Goal: Information Seeking & Learning: Learn about a topic

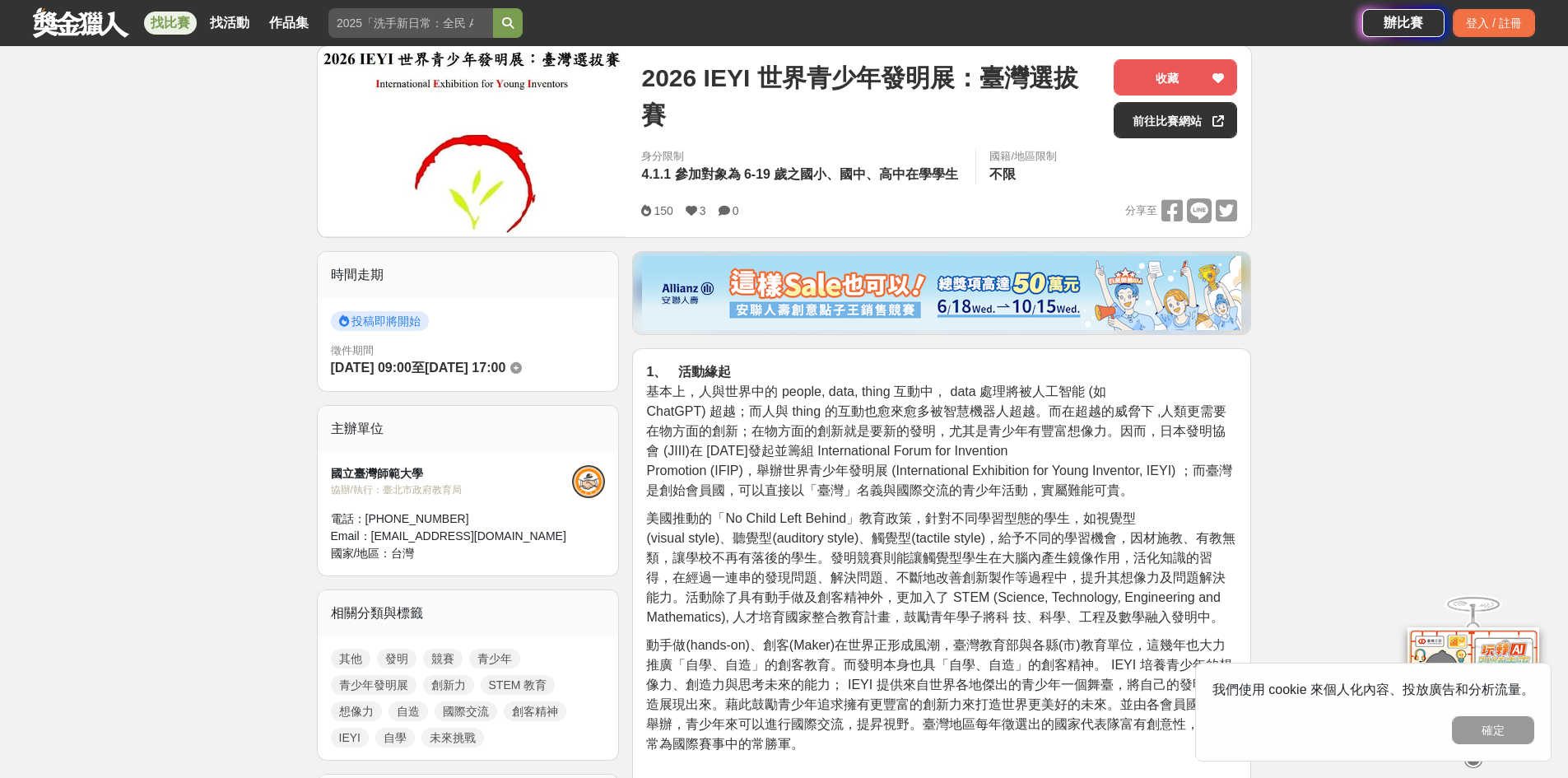
scroll to position [329, 0]
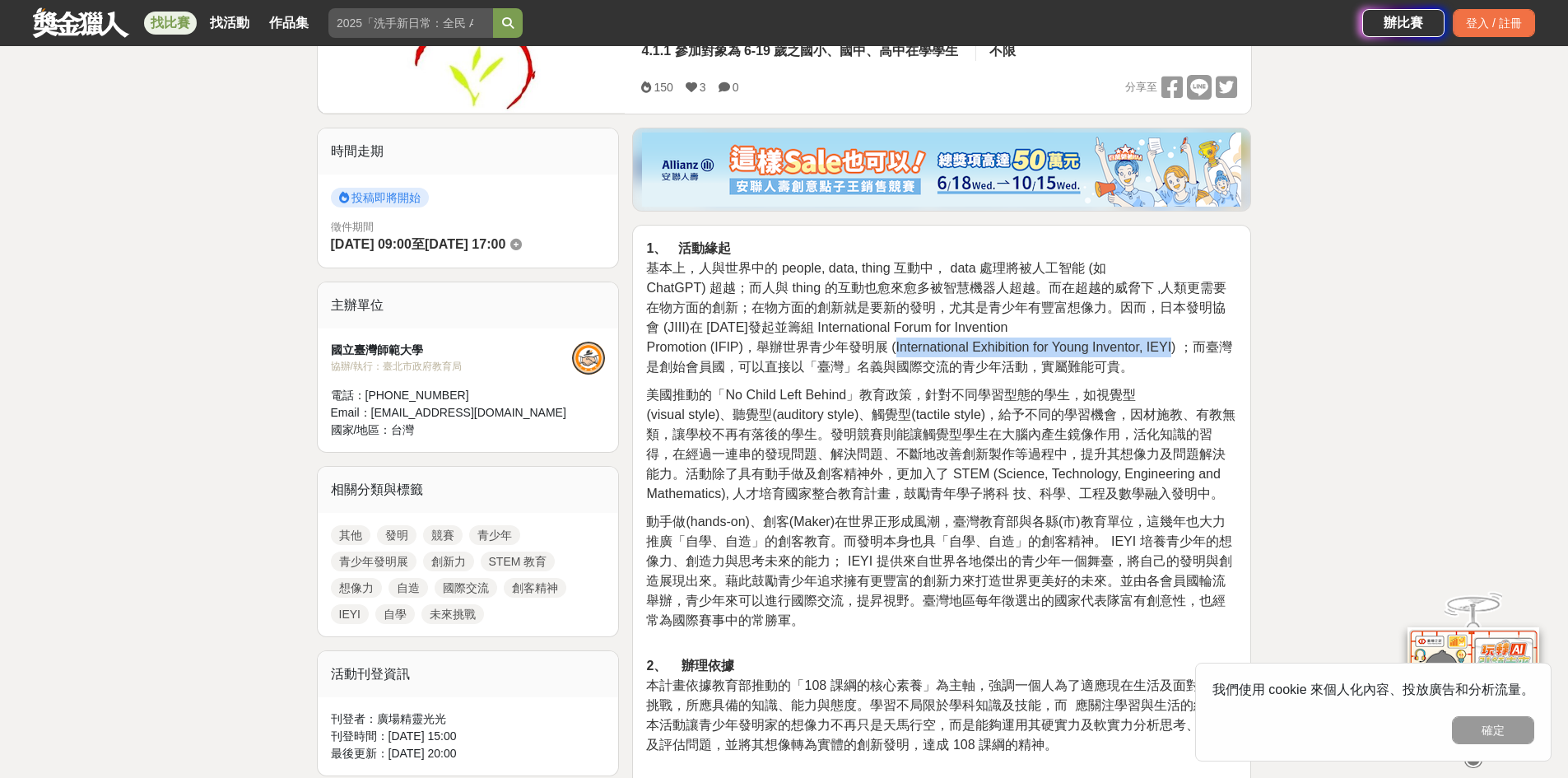
drag, startPoint x: 900, startPoint y: 347, endPoint x: 1190, endPoint y: 351, distance: 290.0
click at [1190, 351] on span "Promotion (IFIP)，舉辦世界青少年發明展 (International Exhibition for Young Inventor, IEYI)…" at bounding box center [938, 357] width 585 height 34
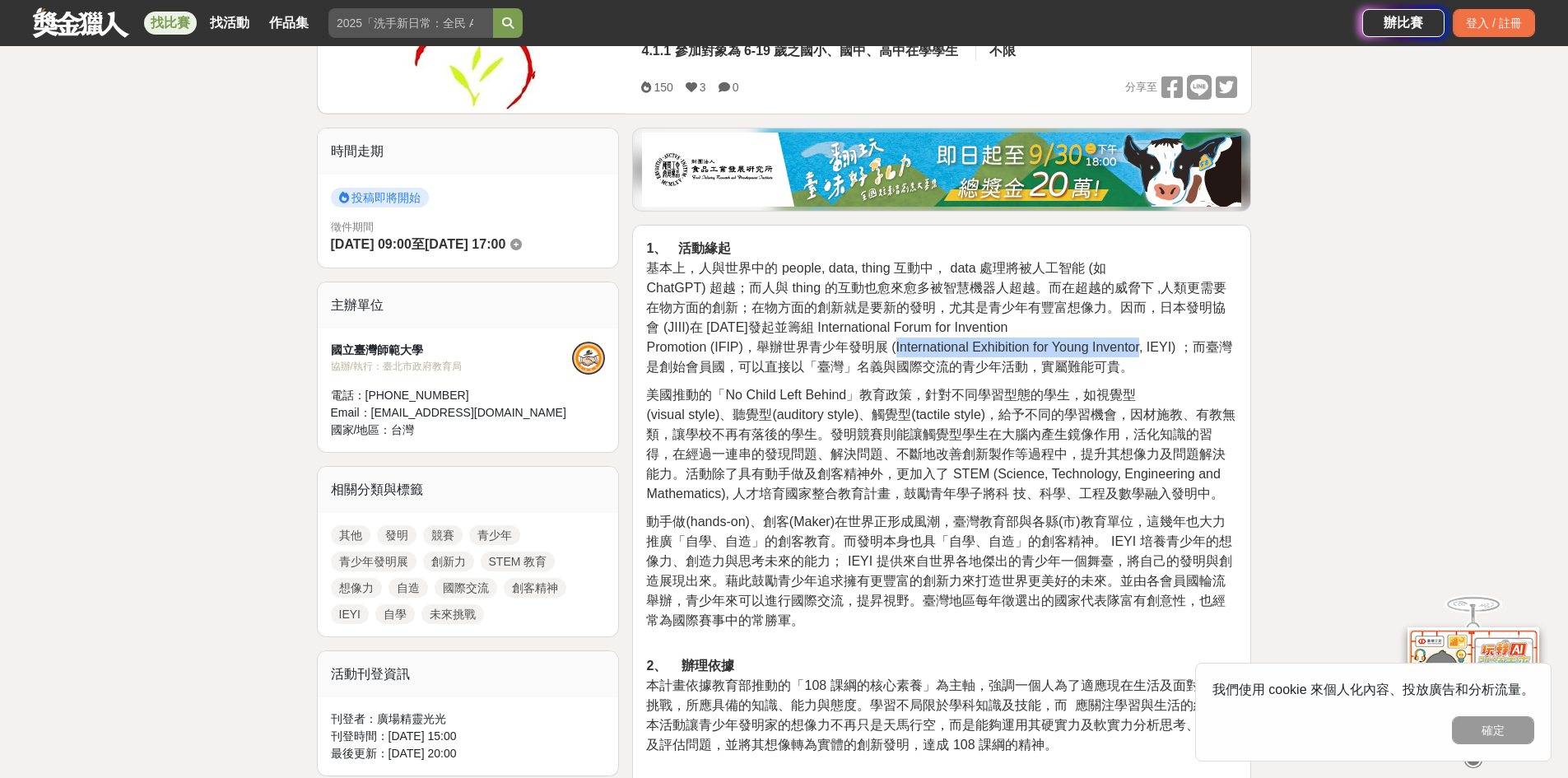
drag, startPoint x: 899, startPoint y: 347, endPoint x: 1160, endPoint y: 346, distance: 261.0
click at [1160, 346] on span "Promotion (IFIP)，舉辦世界青少年發明展 (International Exhibition for Young Inventor, IEYI)…" at bounding box center [938, 357] width 585 height 34
drag, startPoint x: 899, startPoint y: 346, endPoint x: 1161, endPoint y: 346, distance: 262.0
click at [1161, 346] on span "Promotion (IFIP)，舉辦世界青少年發明展 (International Exhibition for Young Inventor, IEYI)…" at bounding box center [938, 357] width 585 height 34
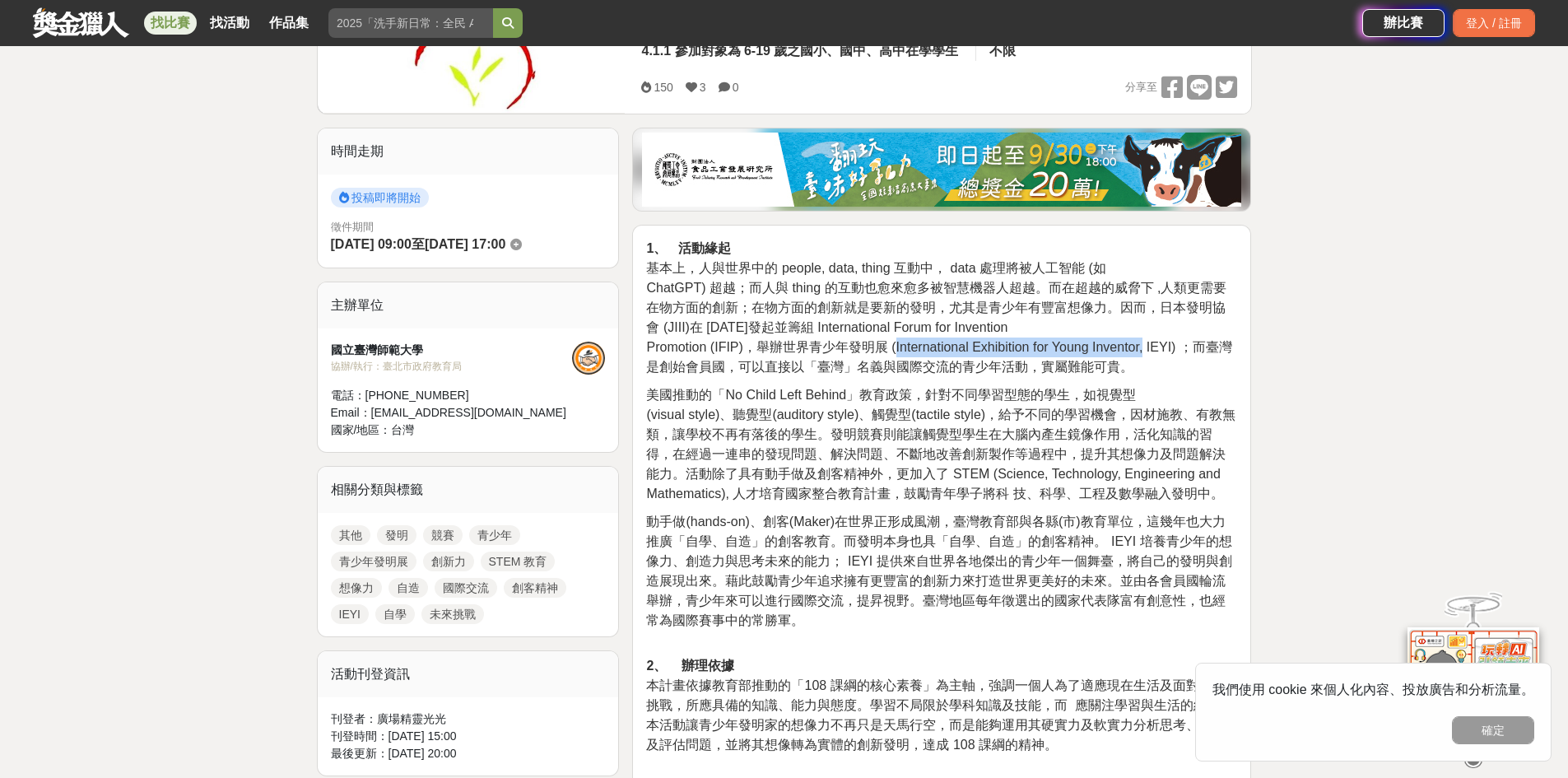
copy span "International Exhibition for Young Inventor,"
